Goal: Information Seeking & Learning: Learn about a topic

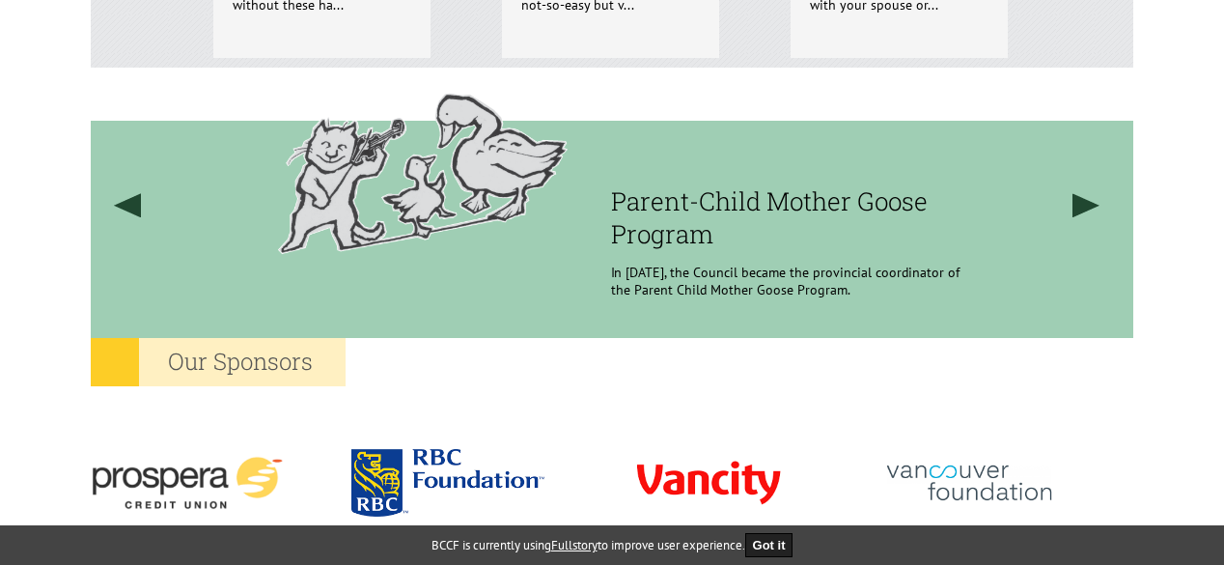
scroll to position [1931, 0]
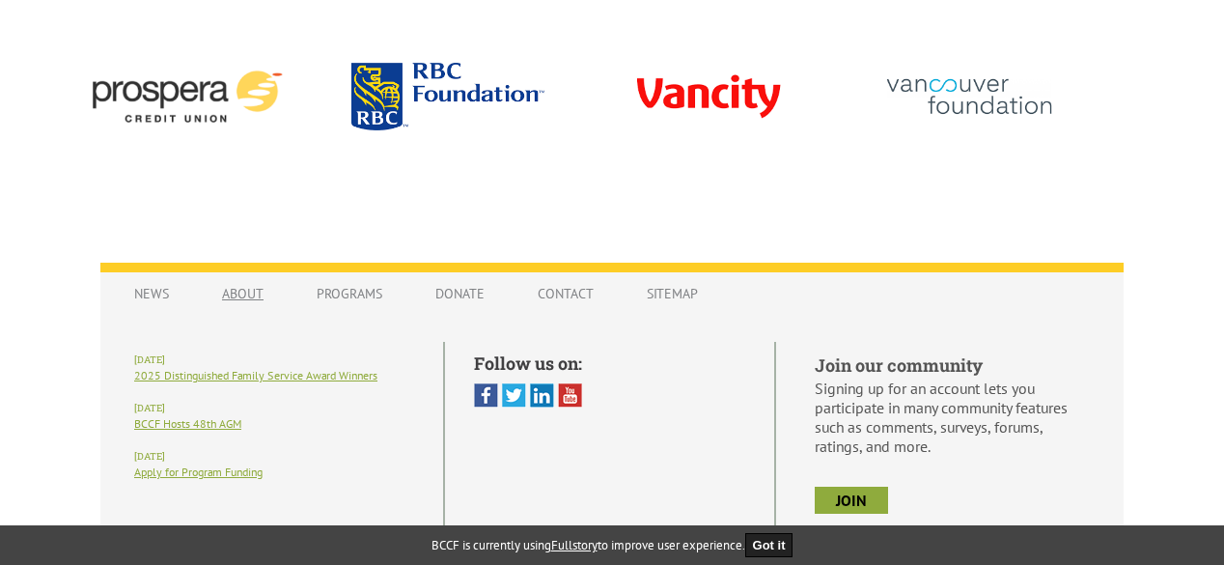
click at [253, 290] on link "About" at bounding box center [243, 293] width 80 height 37
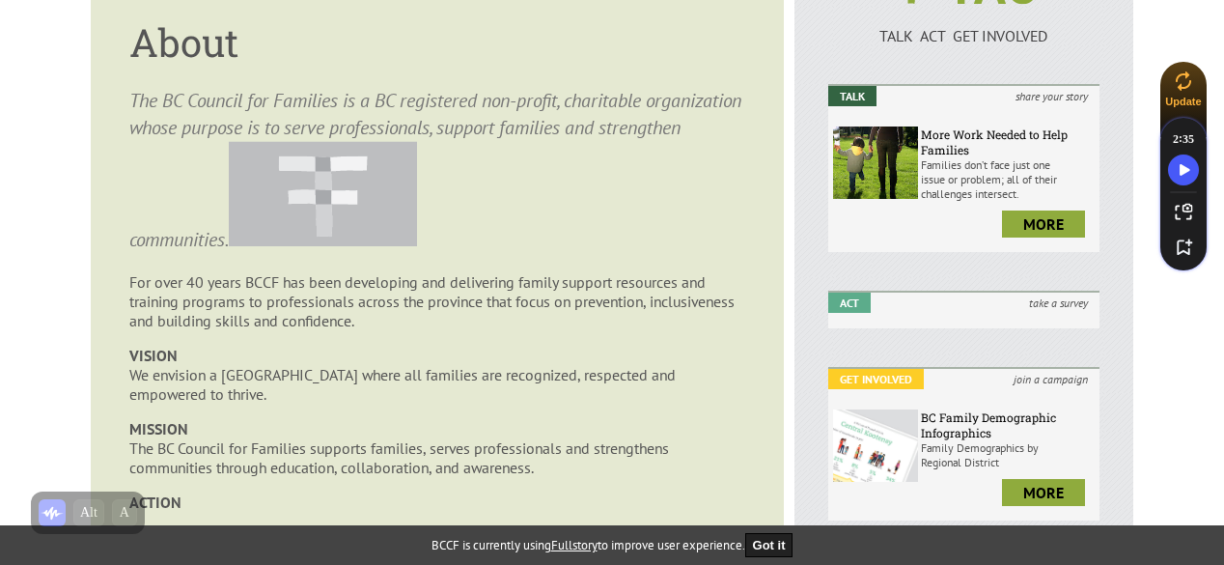
scroll to position [97, 0]
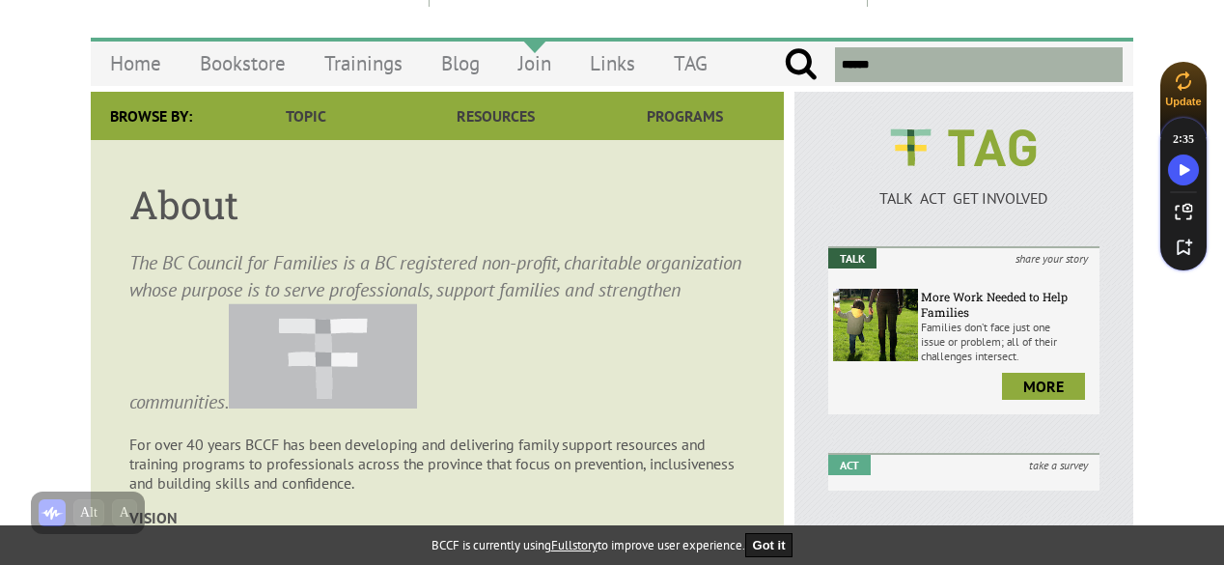
click at [527, 68] on link "Join" at bounding box center [534, 63] width 71 height 45
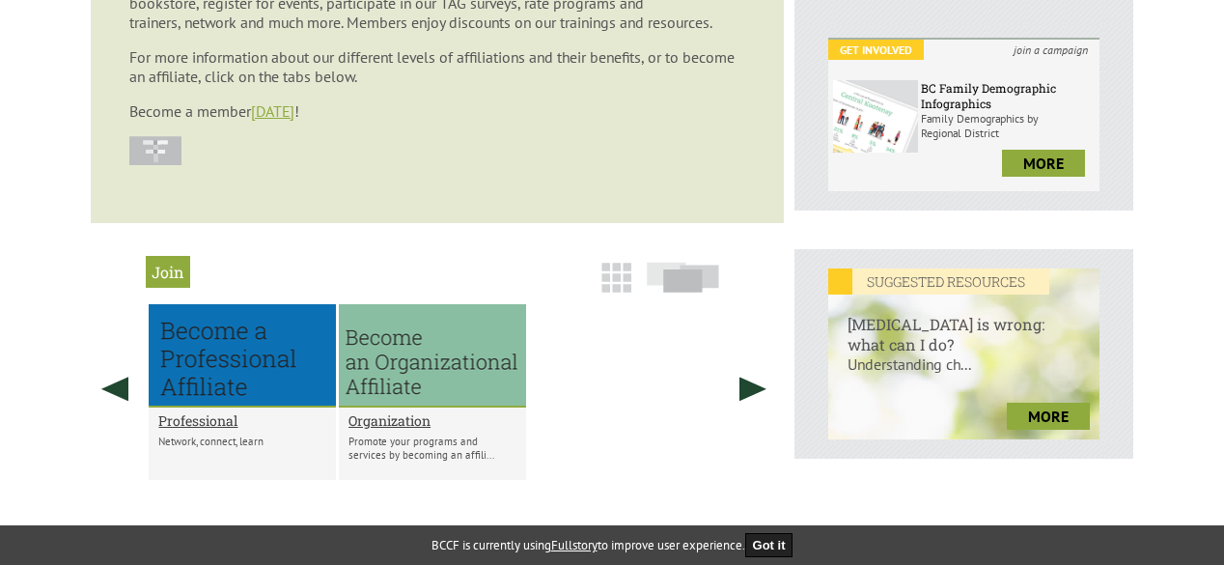
scroll to position [579, 0]
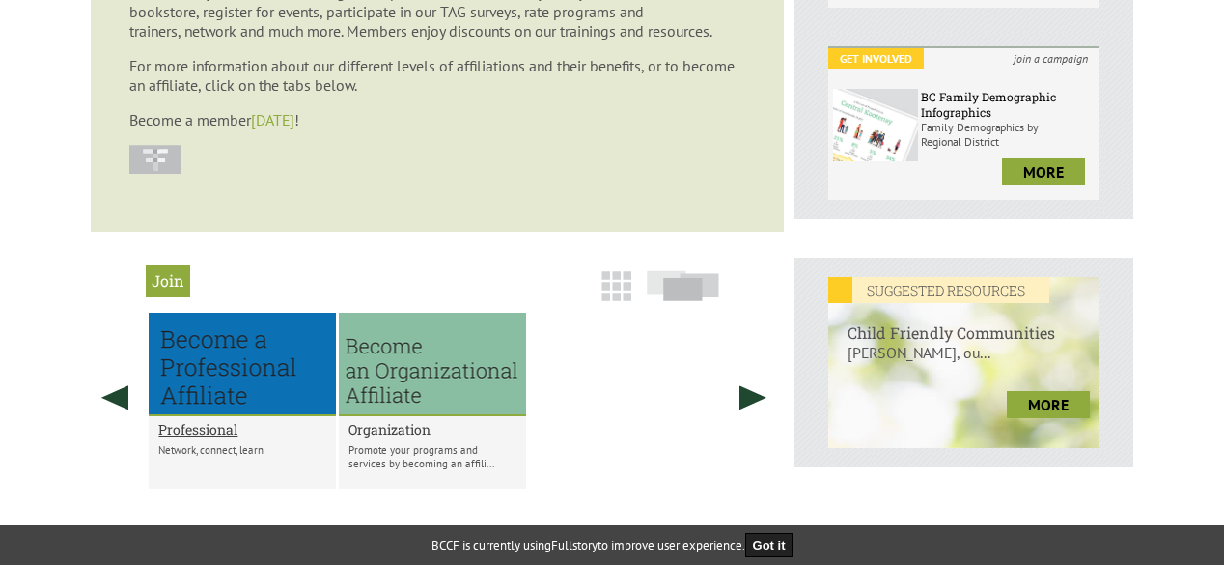
click at [417, 433] on h2 "Organization" at bounding box center [433, 429] width 168 height 18
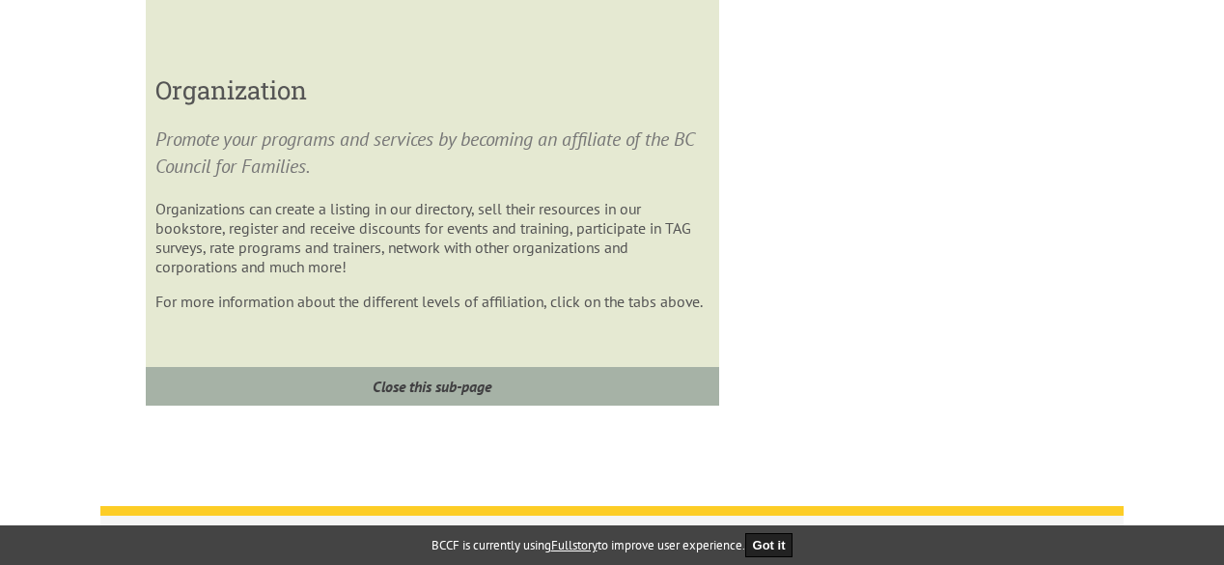
scroll to position [747, 0]
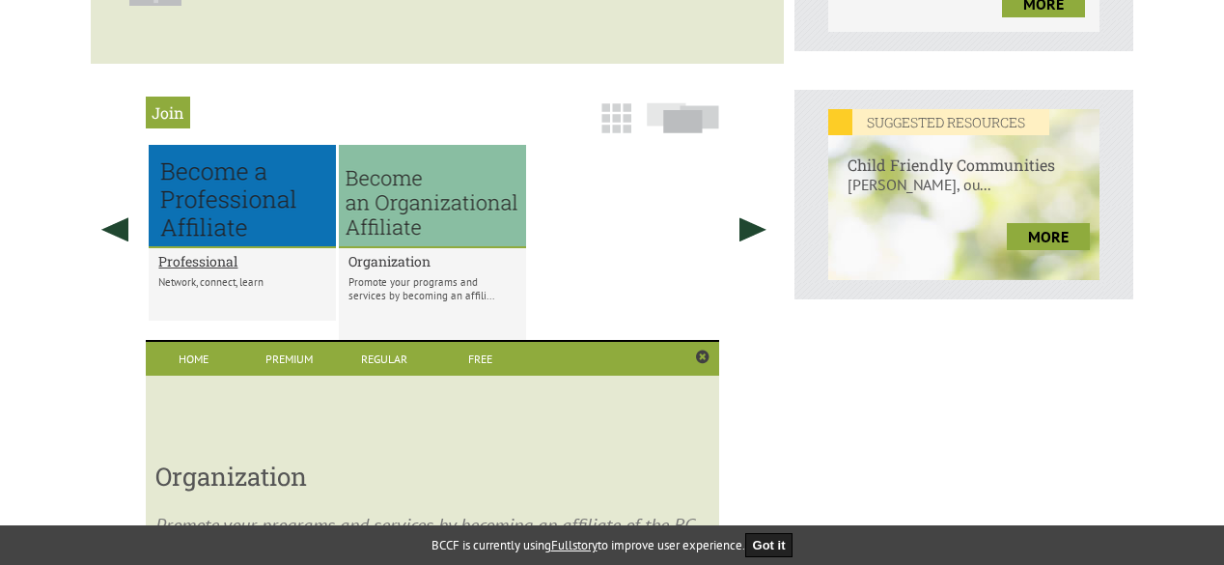
click at [375, 267] on h2 "Organization" at bounding box center [433, 261] width 168 height 18
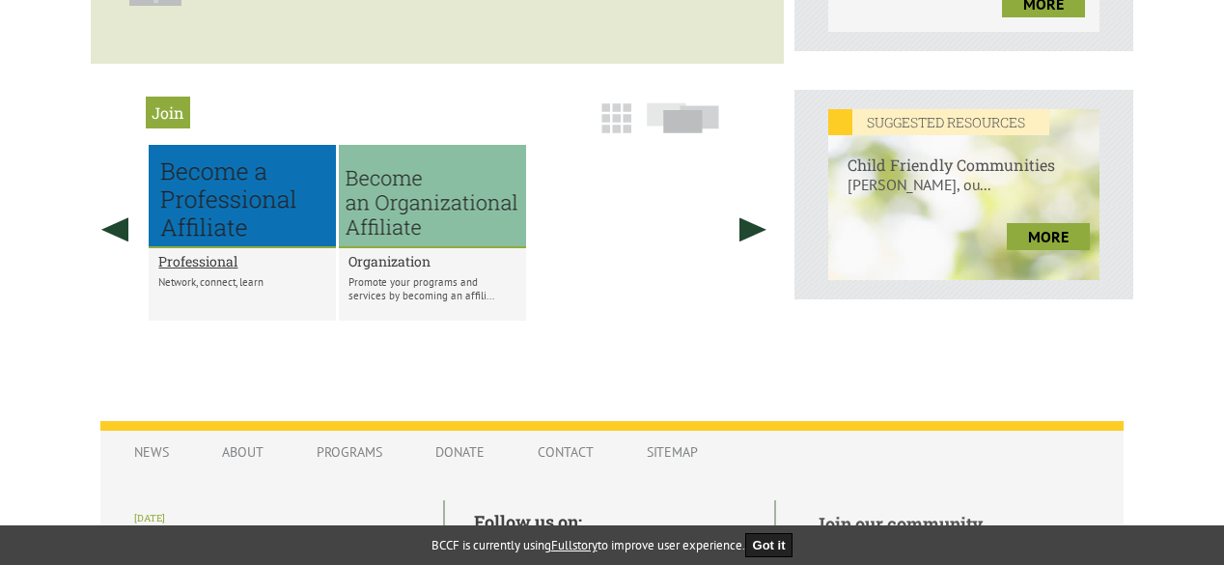
click at [375, 267] on h2 "Organization" at bounding box center [433, 261] width 168 height 18
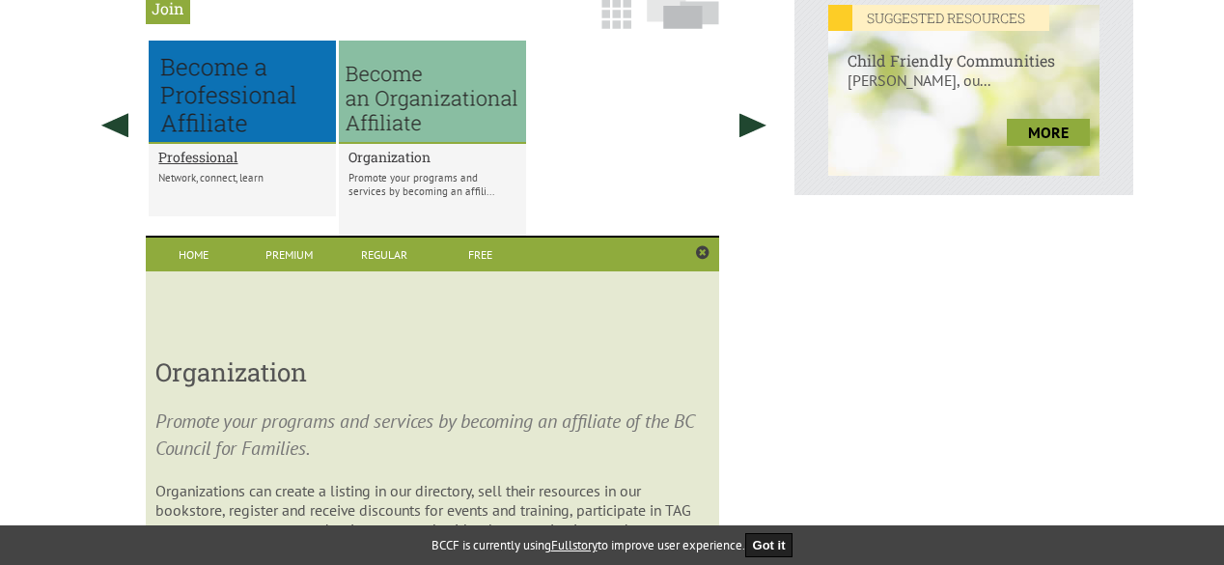
scroll to position [940, 0]
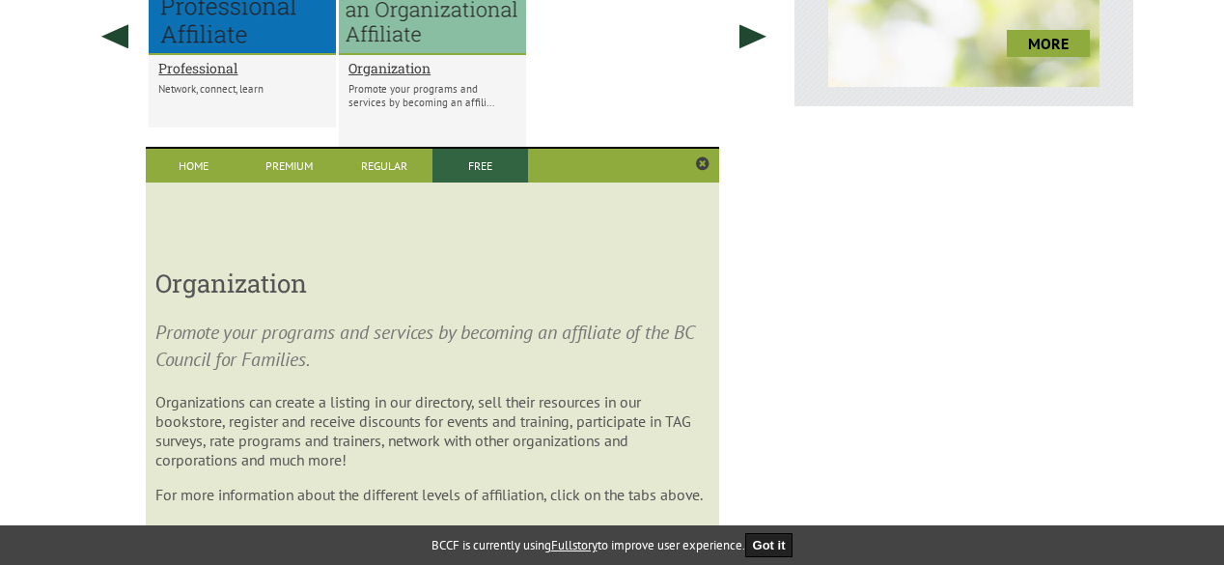
click at [477, 173] on link "Free" at bounding box center [481, 166] width 96 height 34
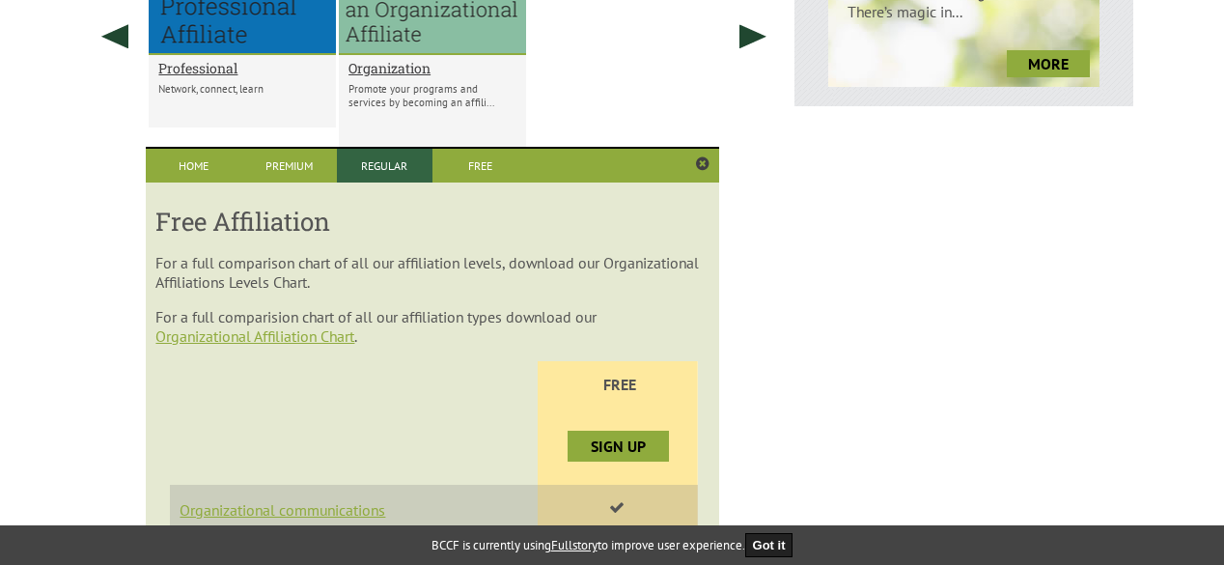
click at [377, 170] on link "Regular" at bounding box center [385, 166] width 96 height 34
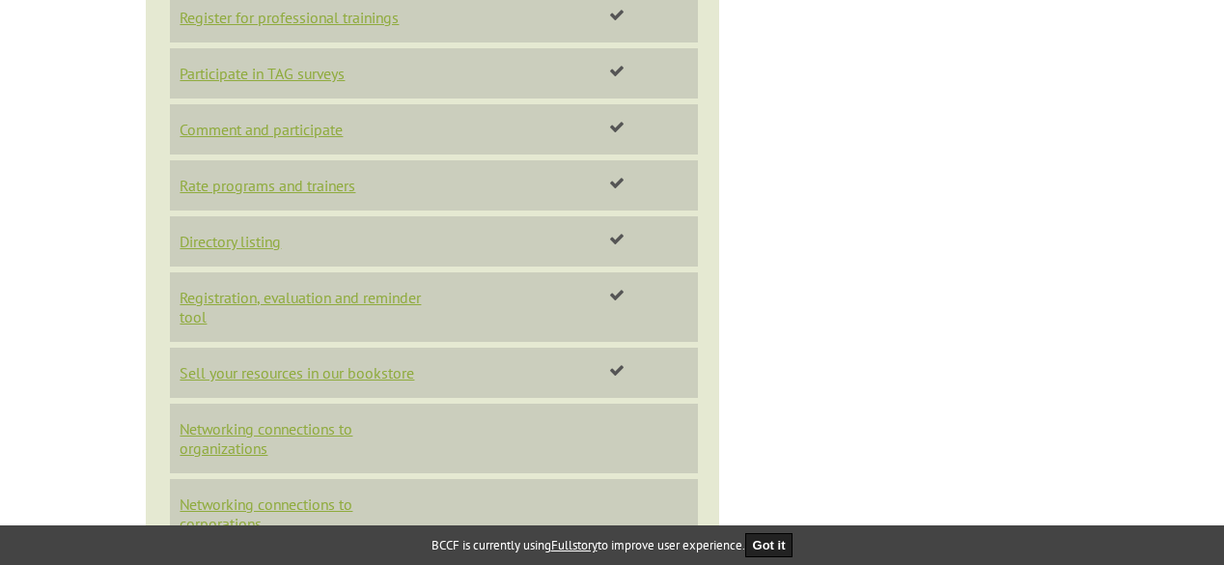
scroll to position [1520, 0]
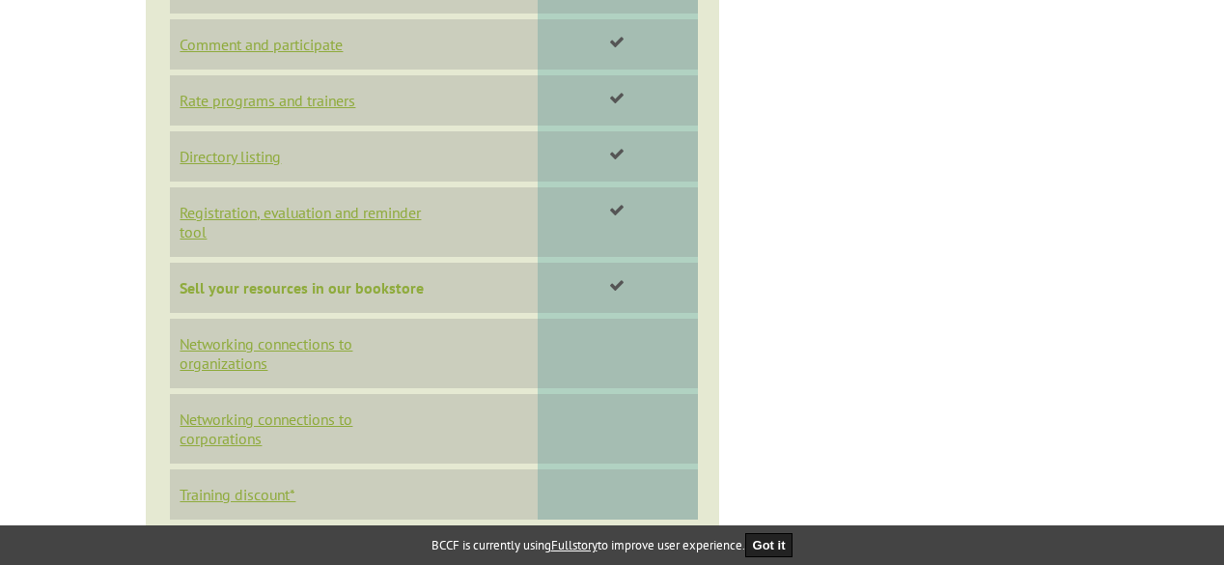
click at [358, 297] on link "Sell your resources in our bookstore" at bounding box center [302, 287] width 244 height 19
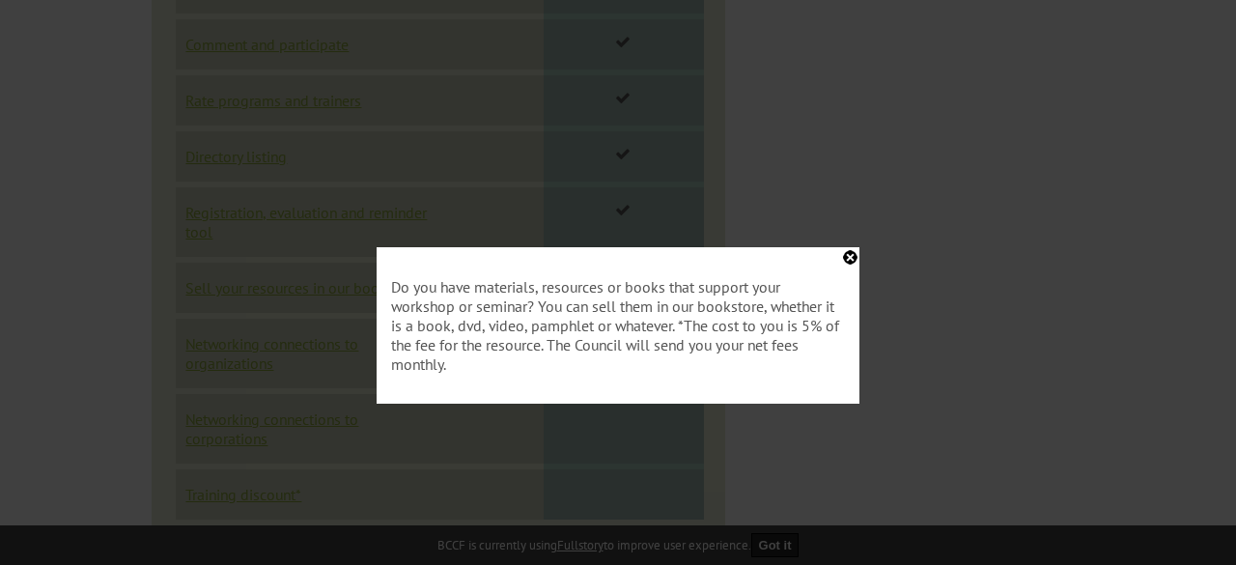
click at [849, 256] on div "Do you have materials, resources or books that support your workshop or seminar…" at bounding box center [618, 325] width 483 height 156
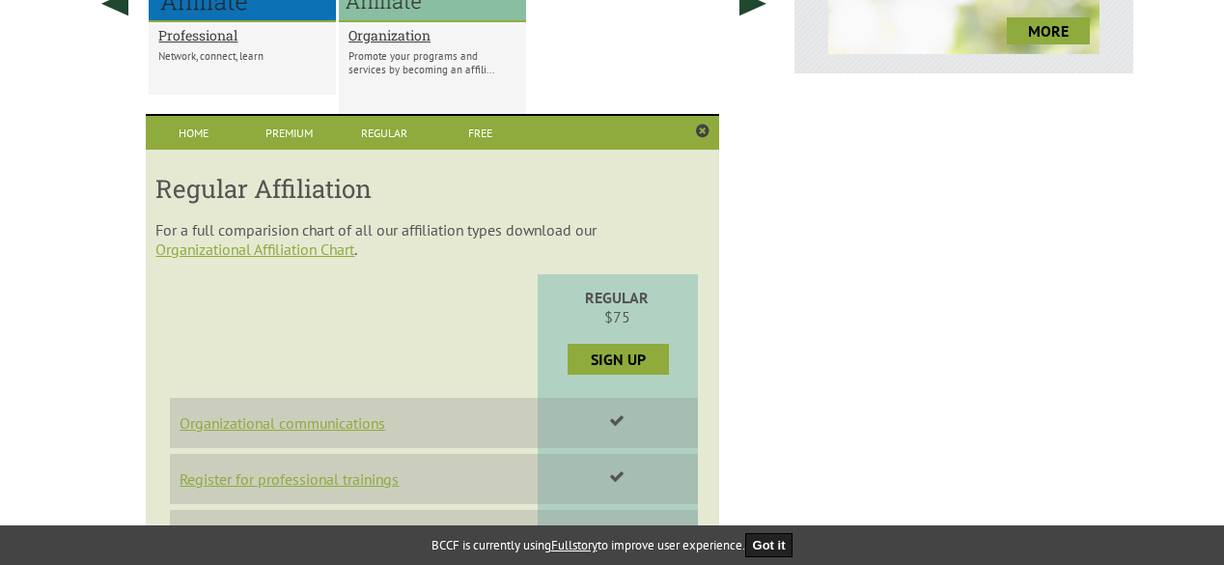
scroll to position [844, 0]
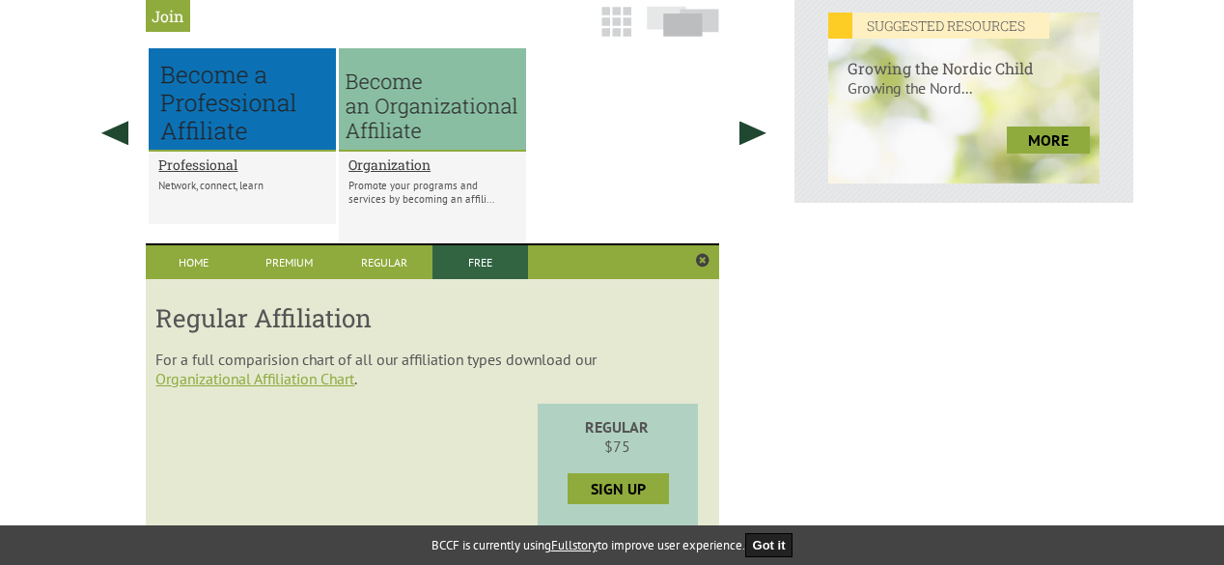
click at [482, 265] on link "Free" at bounding box center [481, 262] width 96 height 34
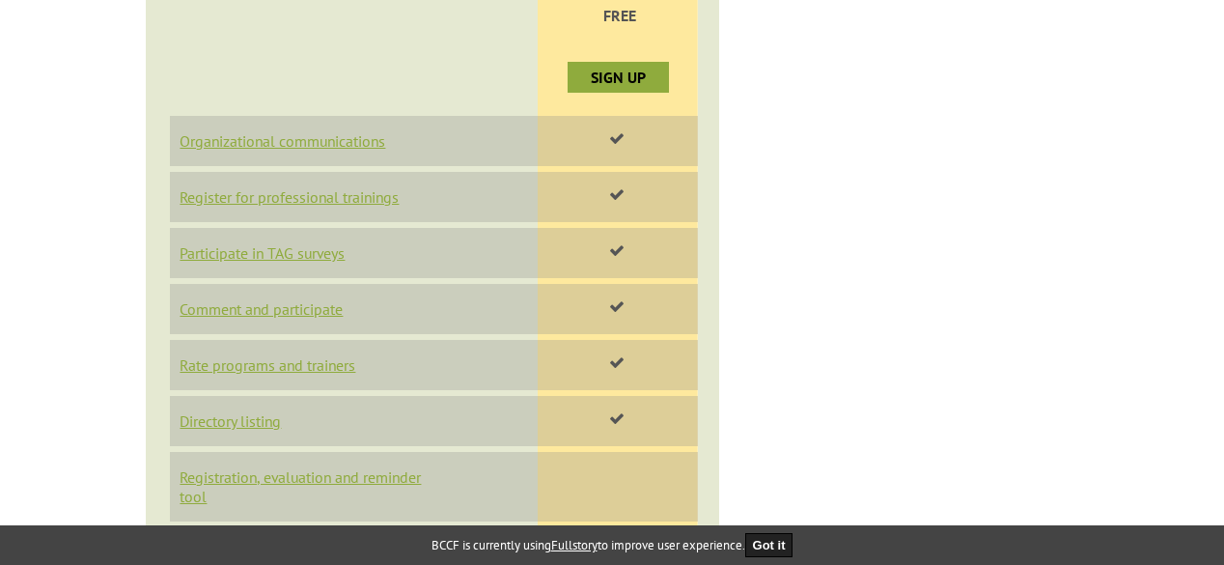
scroll to position [1327, 0]
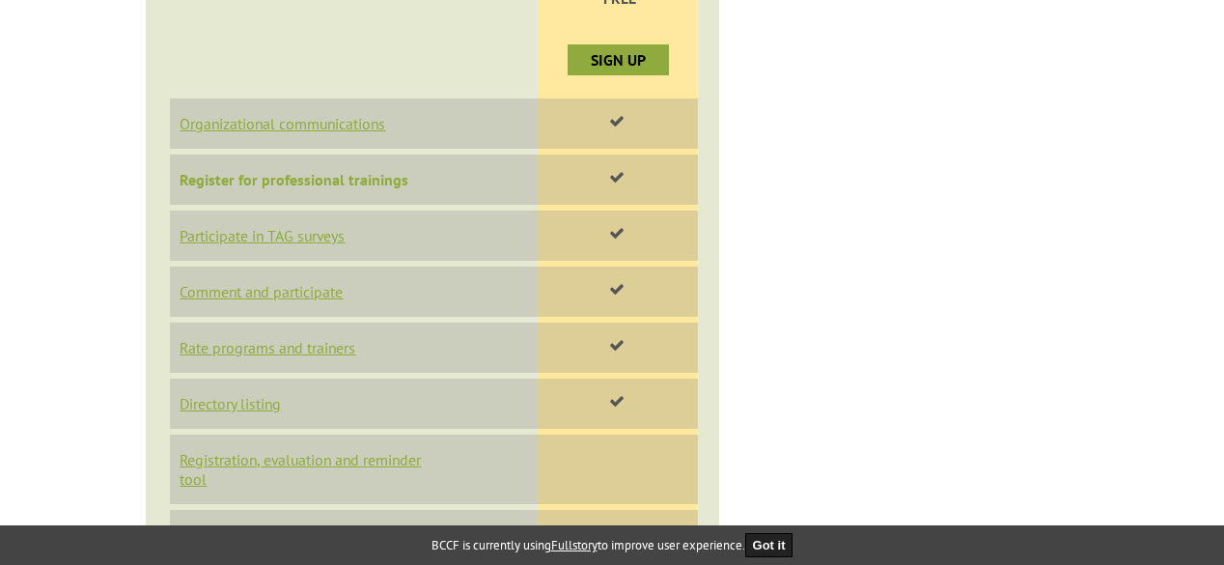
click at [377, 189] on link "Register for professional trainings" at bounding box center [294, 179] width 229 height 19
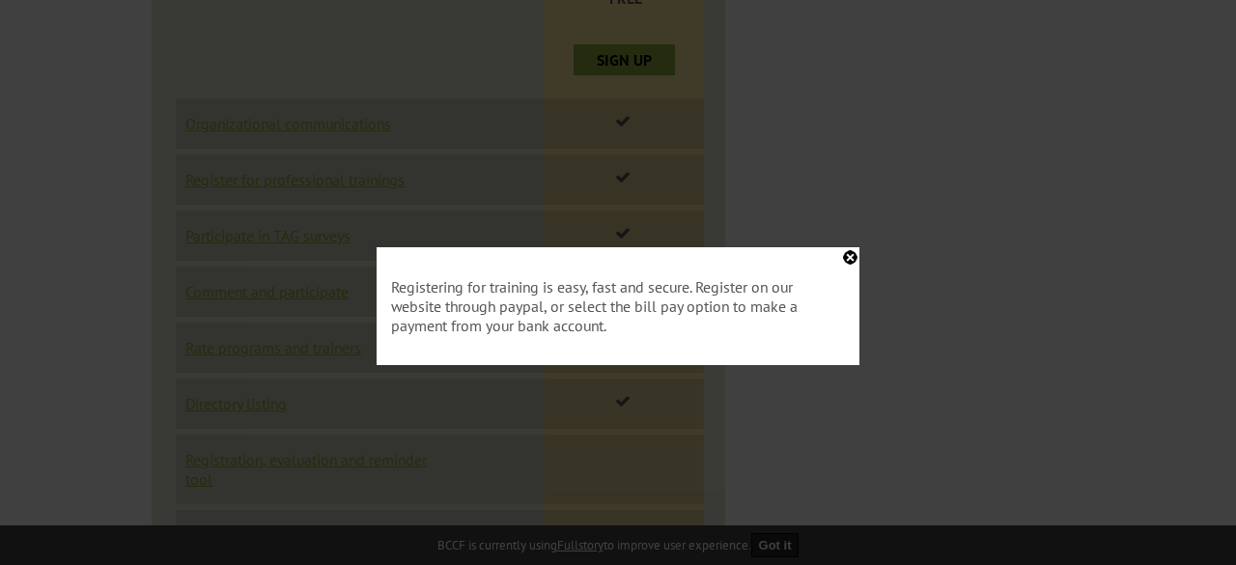
click at [847, 257] on div "Registering for training is easy, fast and secure. Register on our website thro…" at bounding box center [618, 306] width 483 height 118
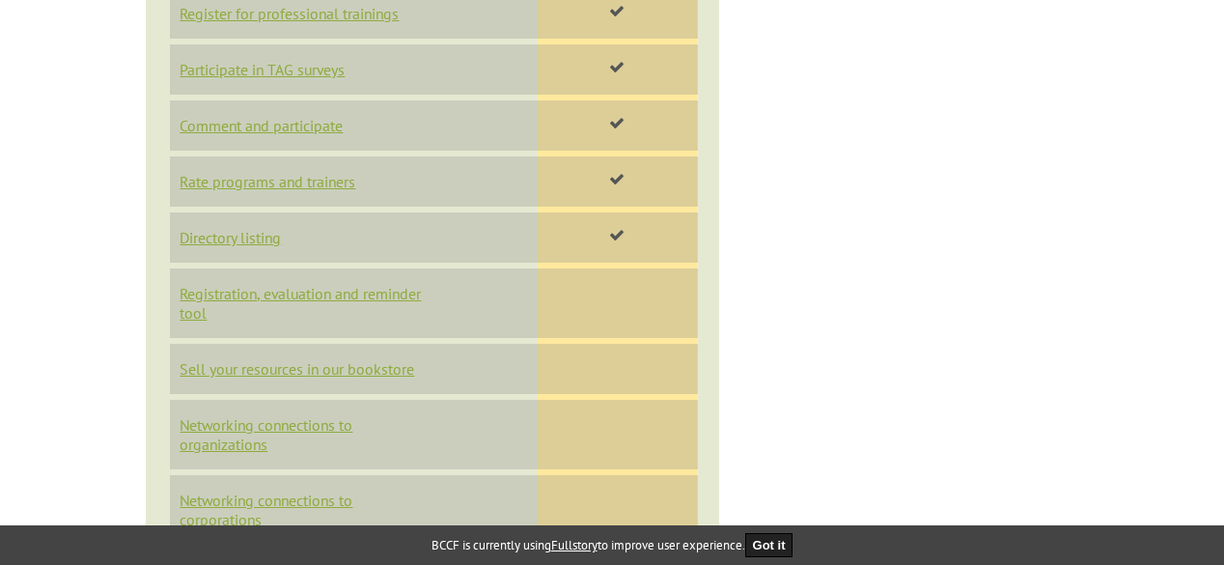
scroll to position [1520, 0]
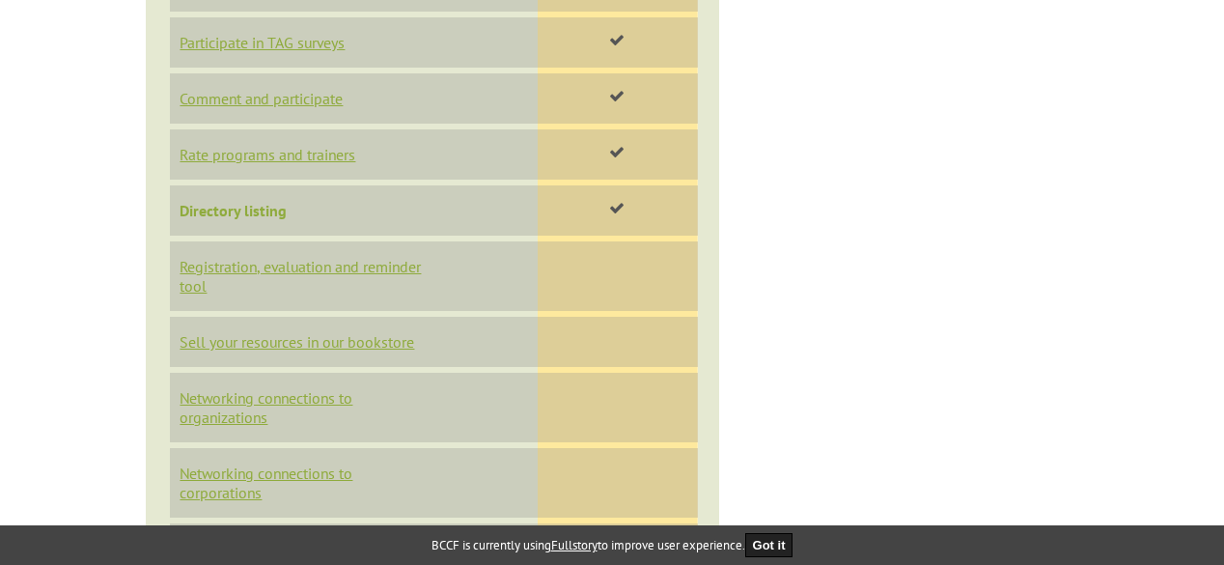
click at [268, 220] on link "Directory listing" at bounding box center [233, 210] width 107 height 19
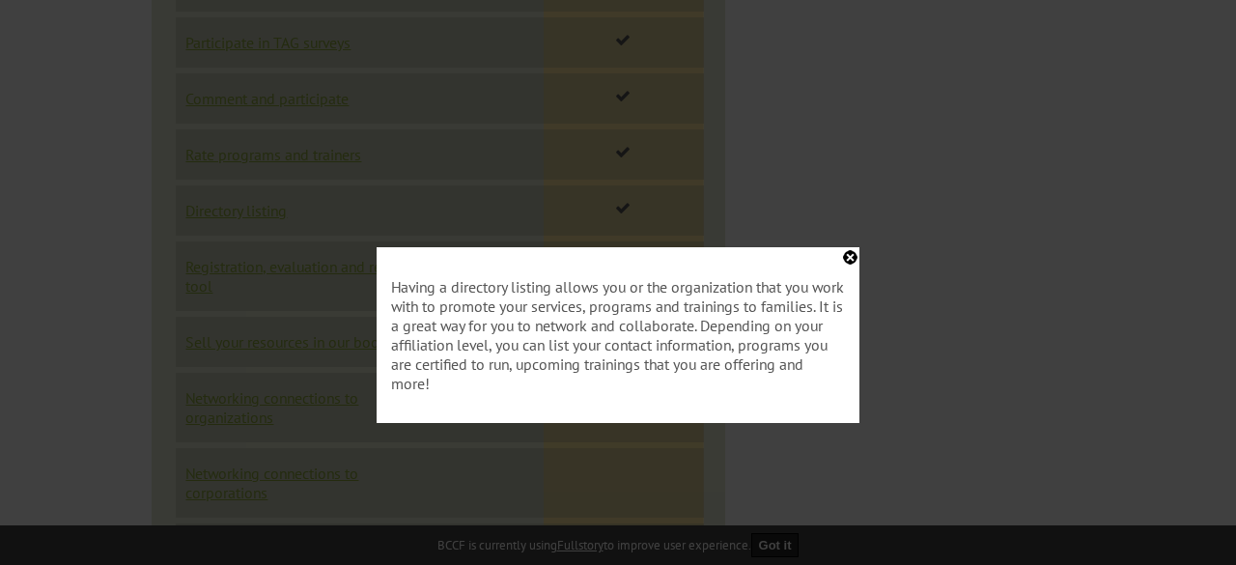
click at [845, 258] on div "Having a directory listing allows you or the organization that you work with to…" at bounding box center [618, 335] width 483 height 176
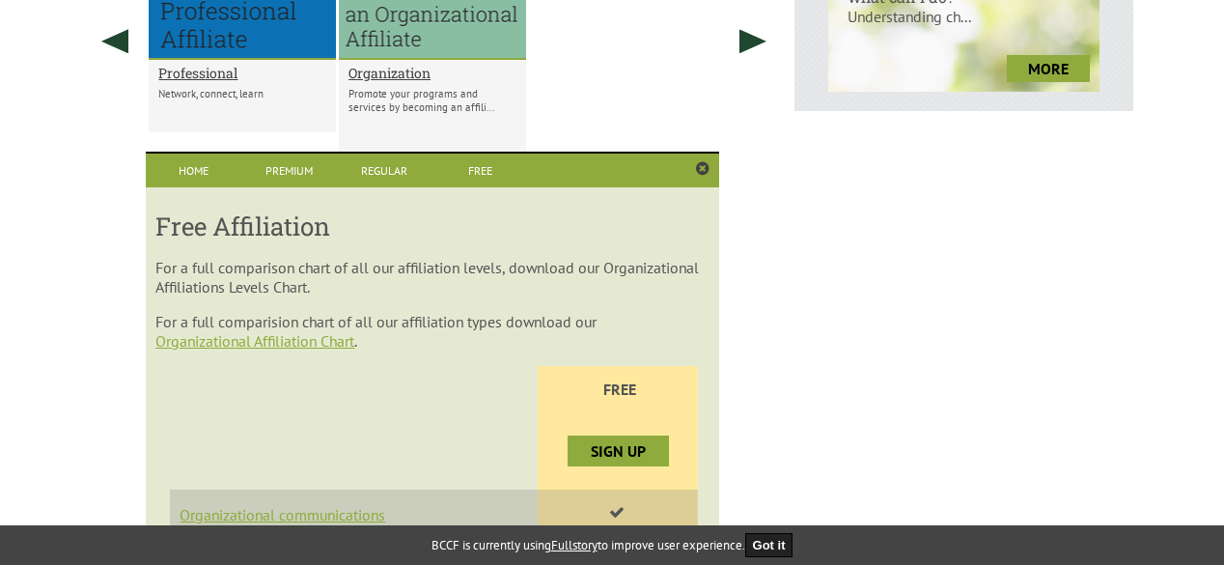
scroll to position [940, 0]
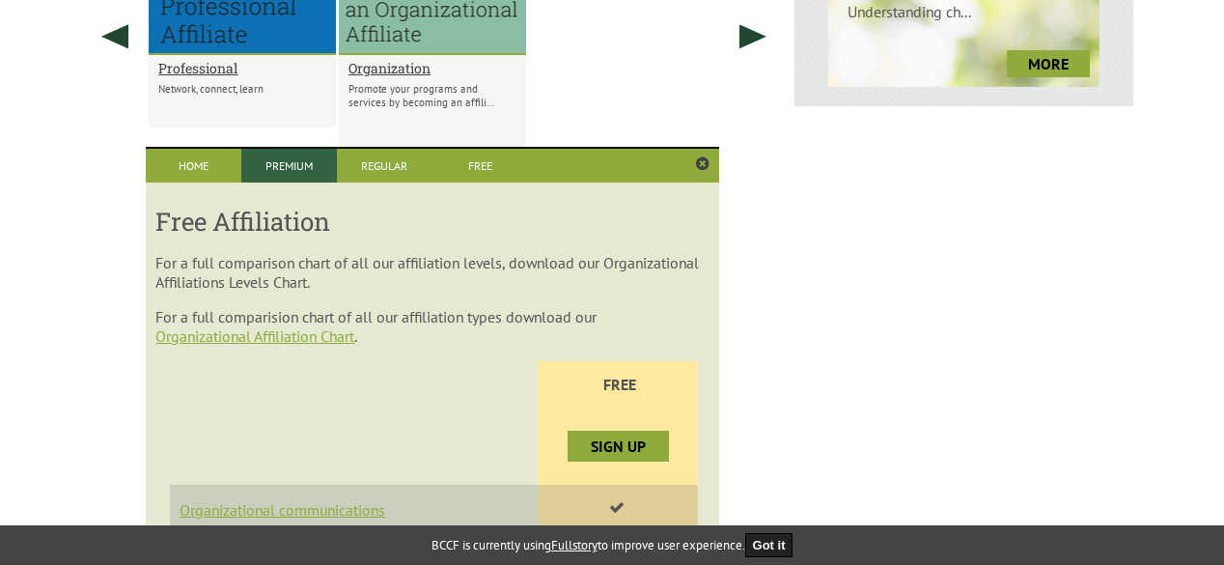
click at [293, 176] on link "Premium" at bounding box center [289, 166] width 96 height 34
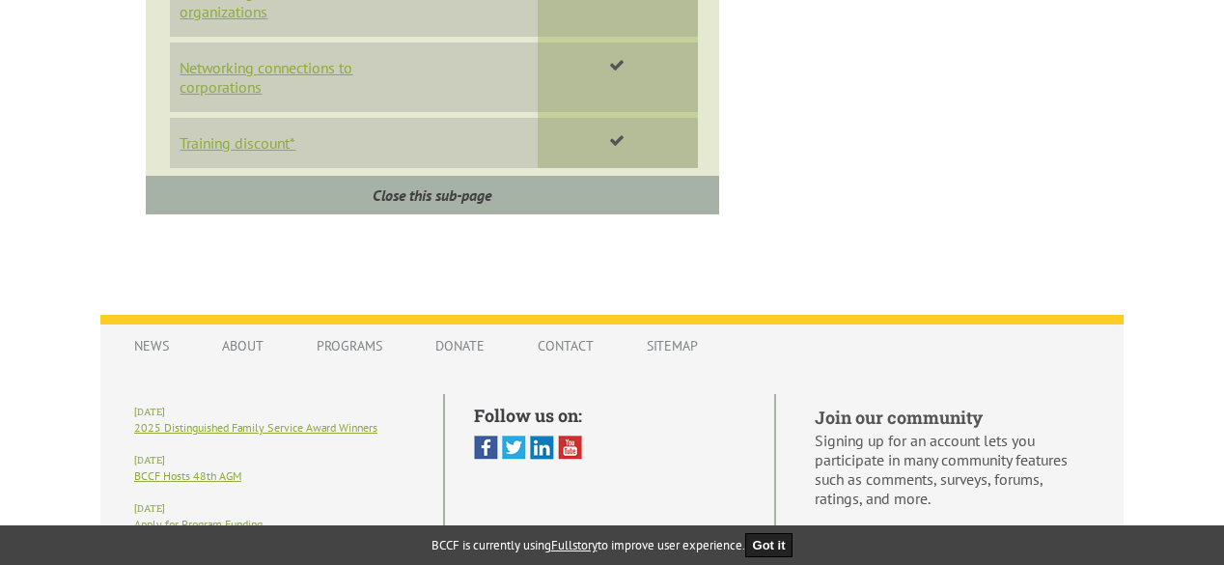
scroll to position [1705, 0]
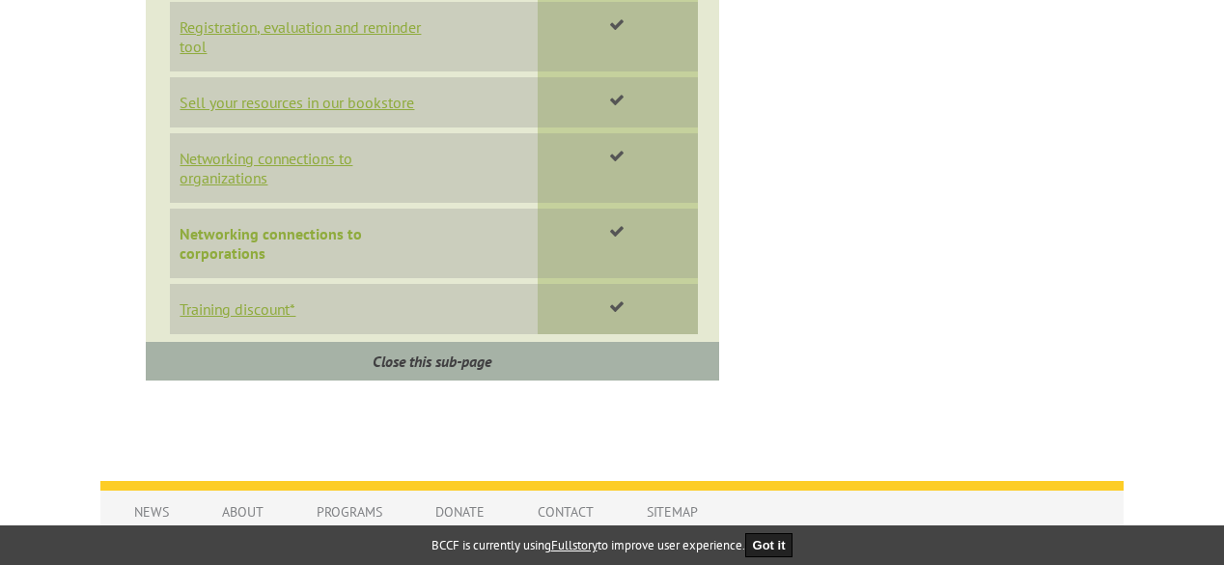
click at [265, 252] on link "Networking connections to corporations" at bounding box center [271, 243] width 182 height 39
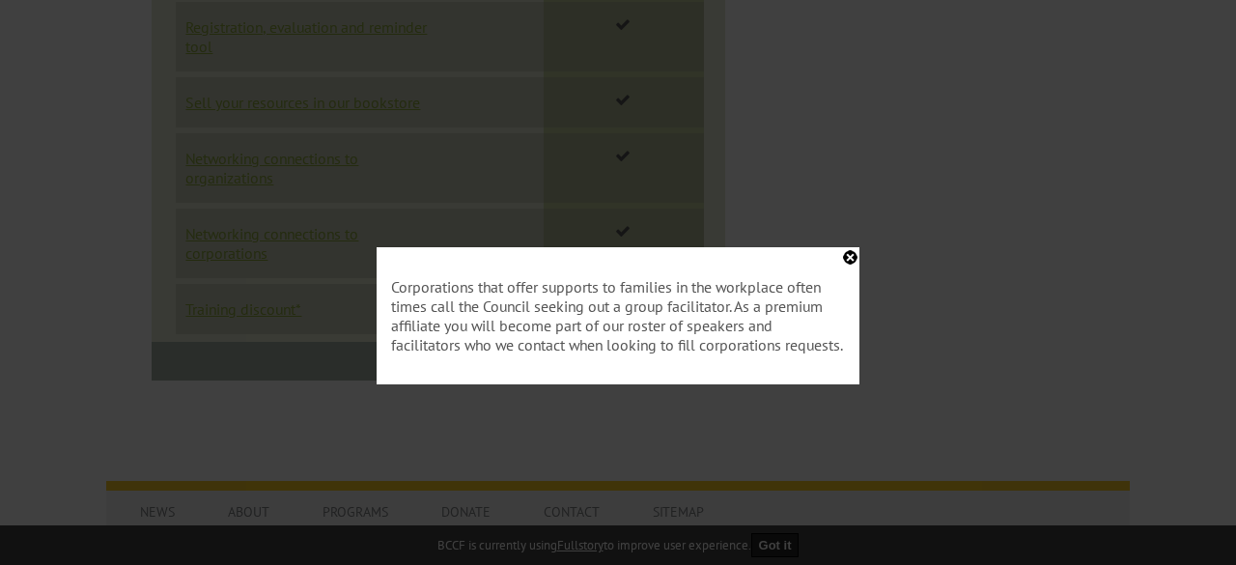
click at [851, 256] on div "Corporations that offer supports to families in the workplace often times call …" at bounding box center [618, 315] width 483 height 137
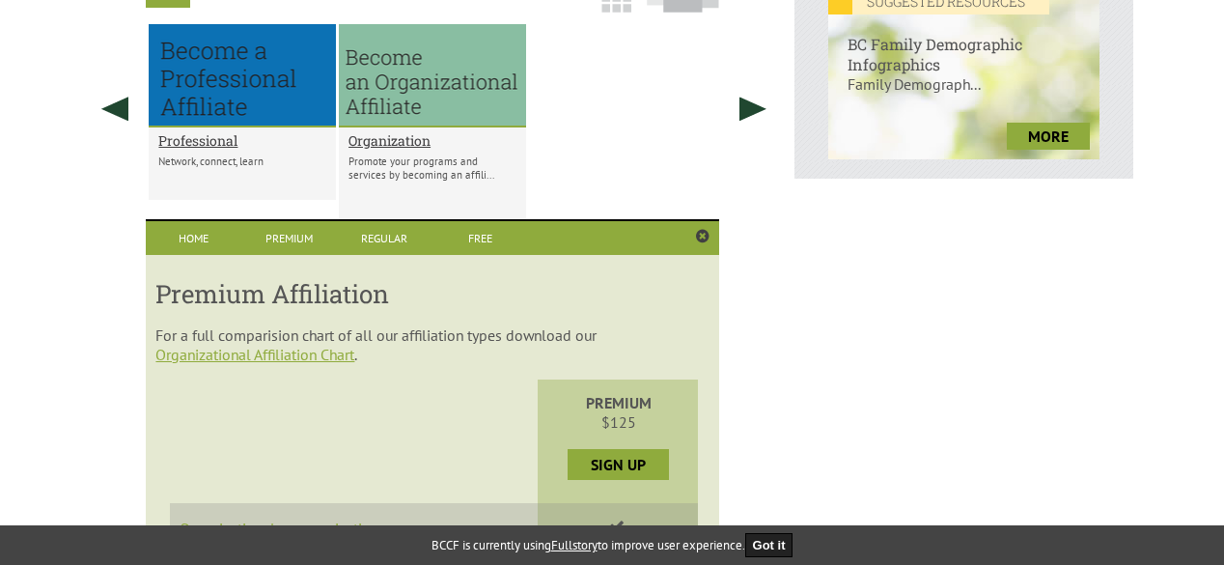
scroll to position [933, 0]
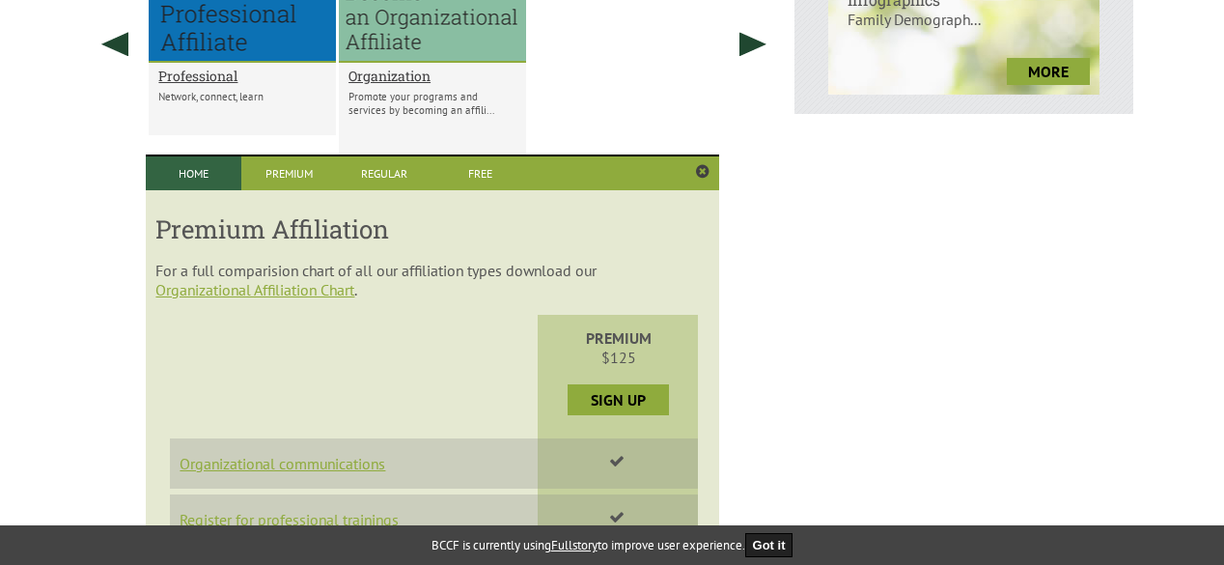
click at [209, 179] on link "Home" at bounding box center [194, 173] width 96 height 34
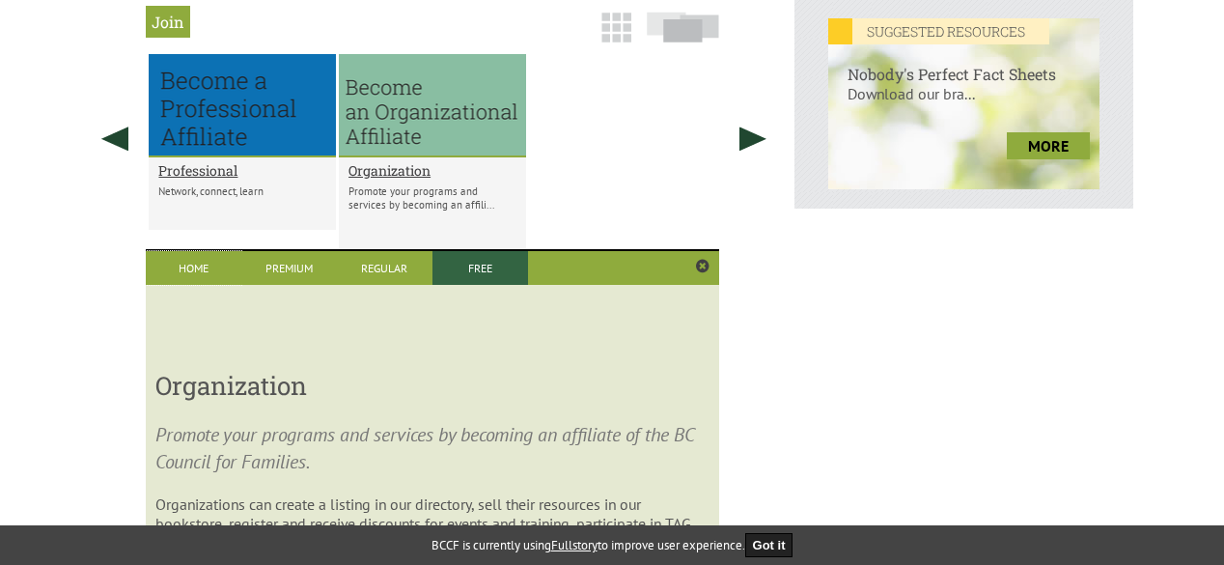
scroll to position [836, 0]
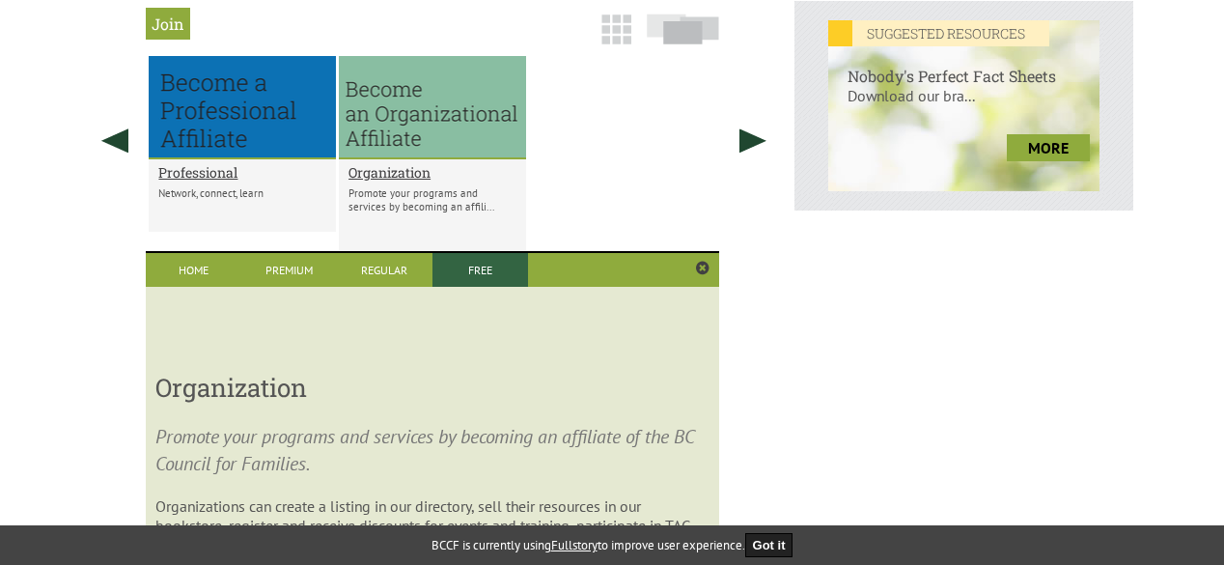
click at [494, 280] on link "Free" at bounding box center [481, 270] width 96 height 34
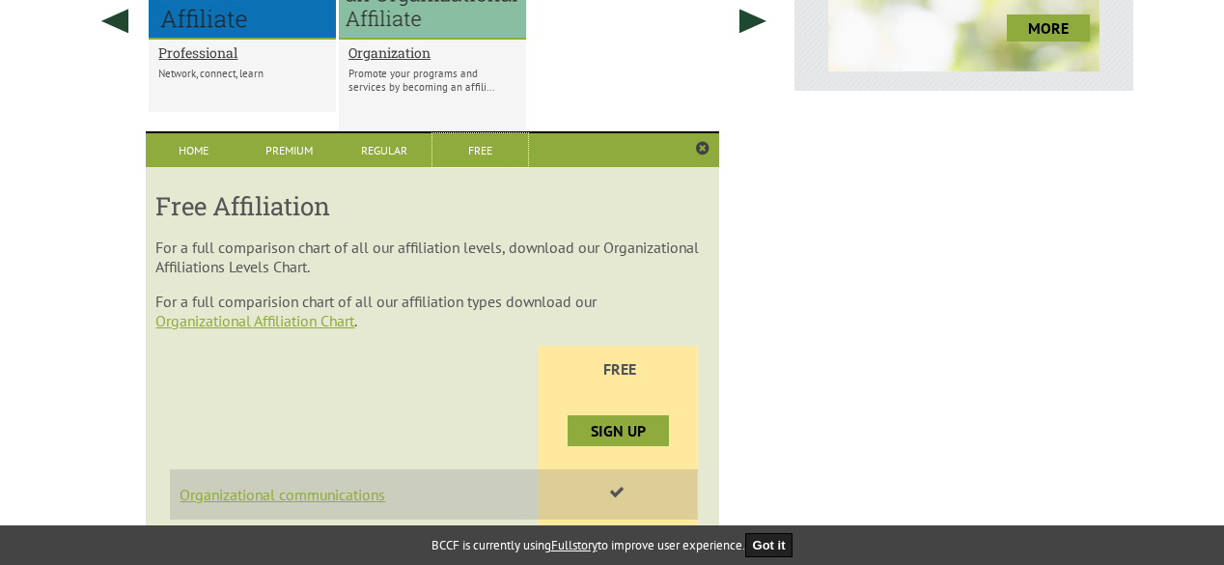
scroll to position [1029, 0]
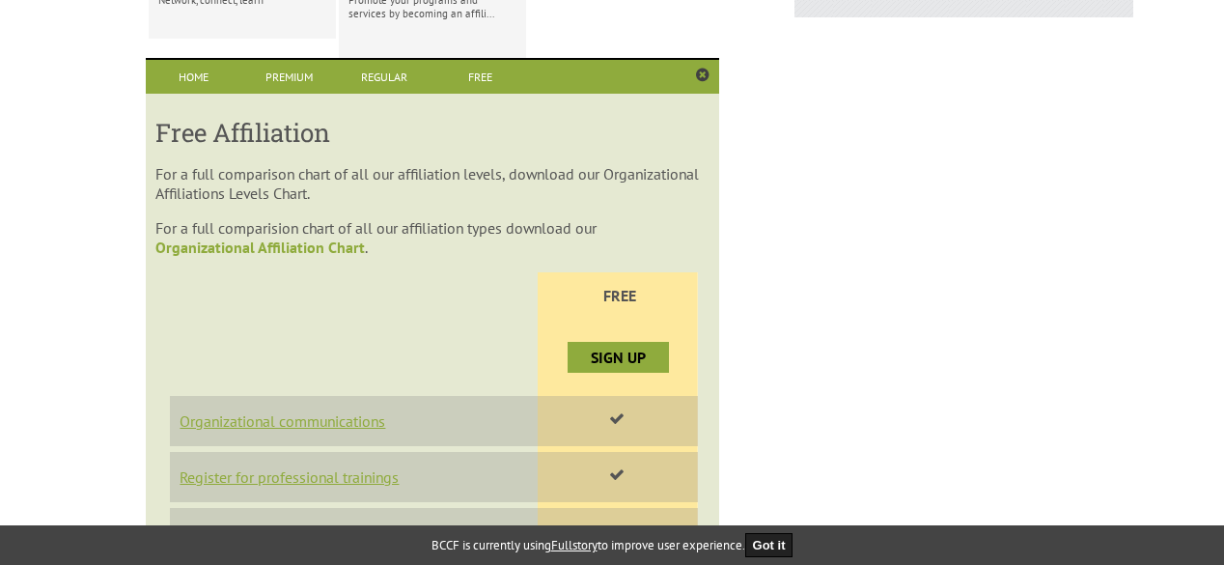
click at [330, 254] on link "Organizational Affiliation Chart" at bounding box center [260, 247] width 210 height 19
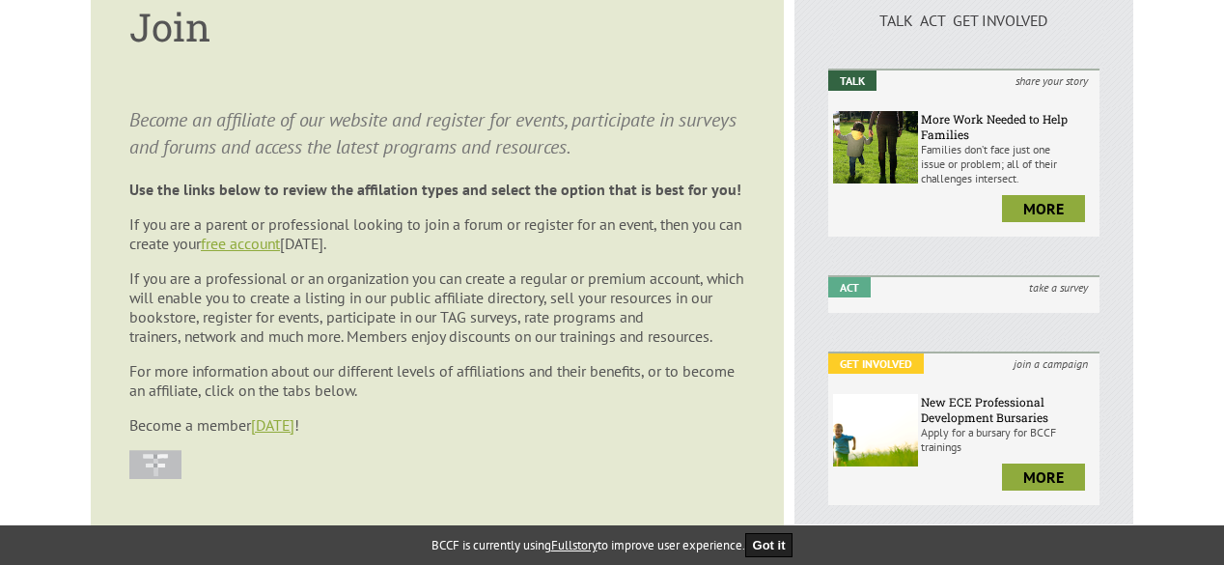
scroll to position [95, 0]
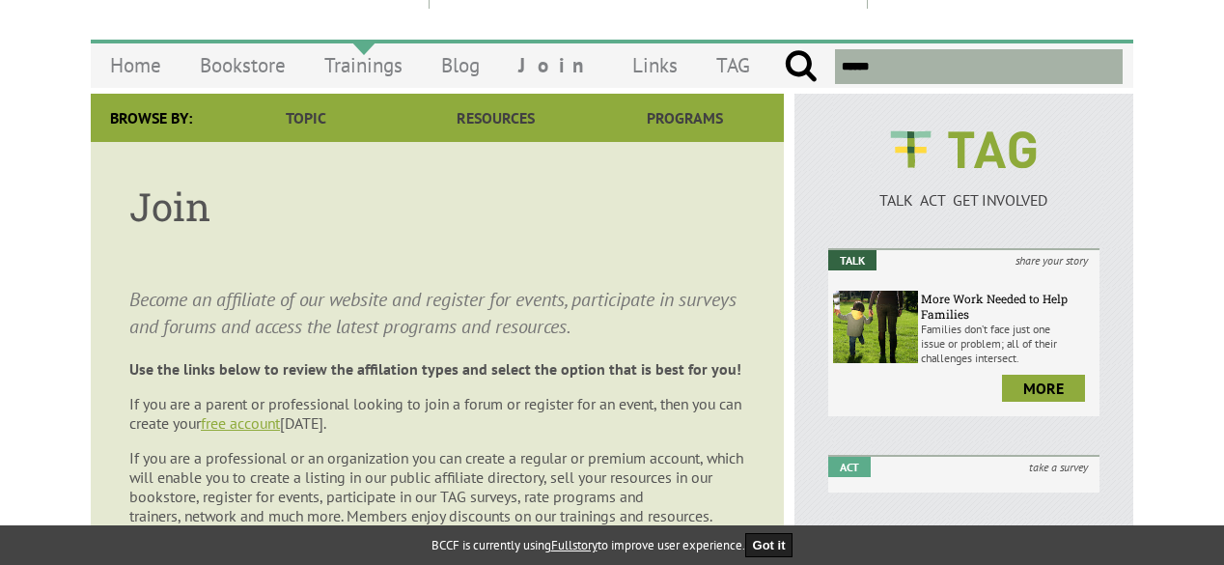
click at [368, 66] on link "Trainings" at bounding box center [363, 64] width 117 height 45
click at [362, 69] on link "Trainings" at bounding box center [363, 64] width 117 height 45
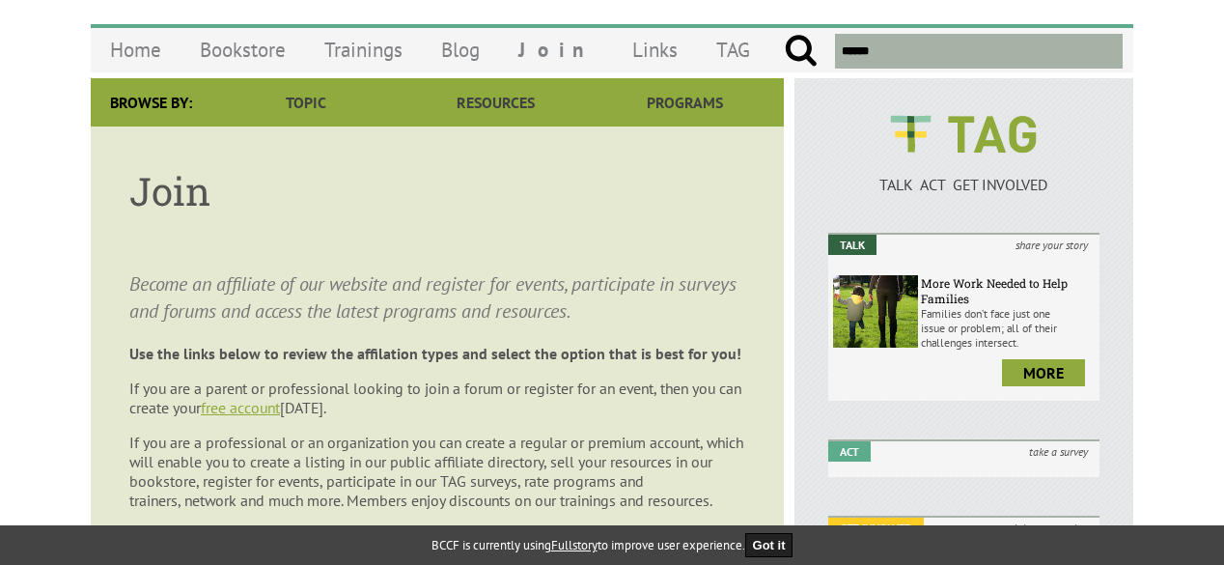
scroll to position [193, 0]
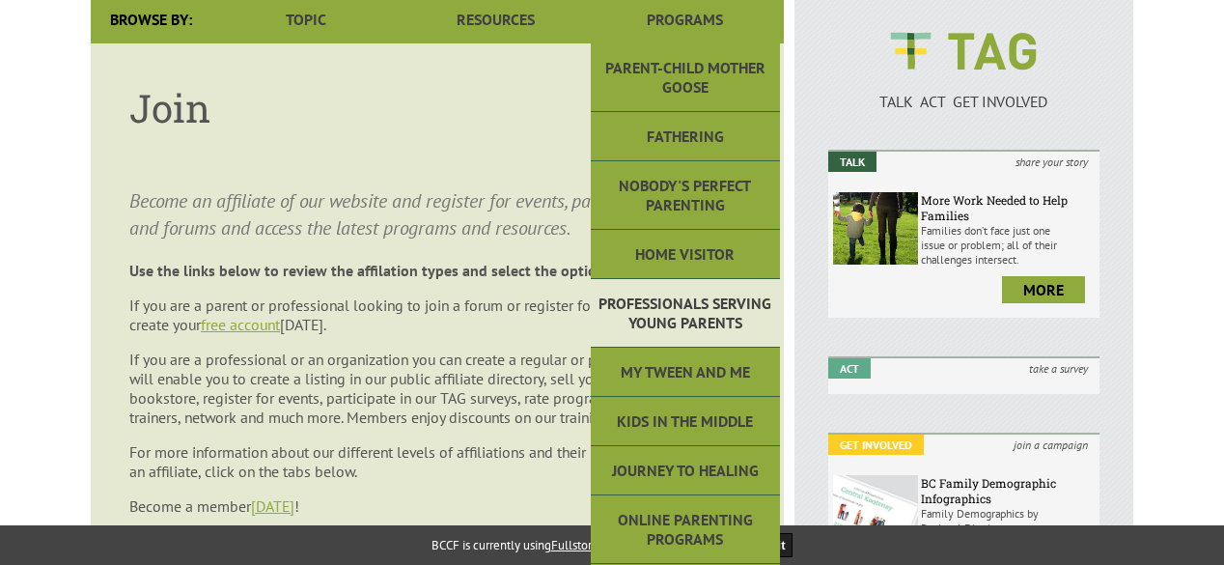
click at [706, 311] on link "Professionals Serving Young Parents" at bounding box center [685, 313] width 189 height 69
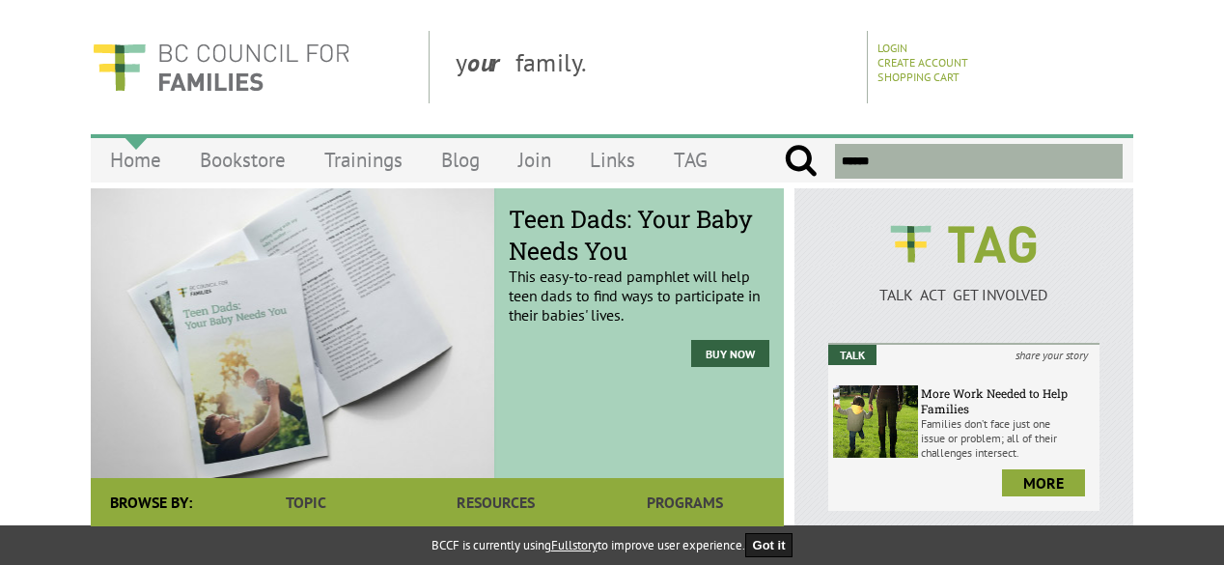
click at [138, 167] on link "Home" at bounding box center [136, 159] width 90 height 45
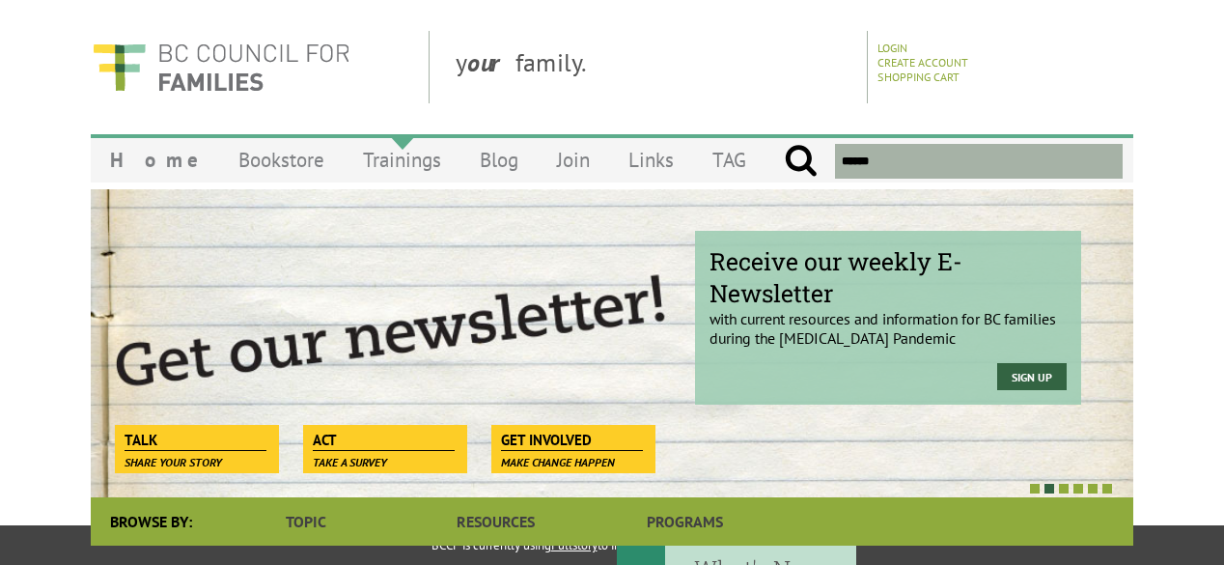
click at [369, 157] on link "Trainings" at bounding box center [402, 159] width 117 height 45
